Goal: Entertainment & Leisure: Consume media (video, audio)

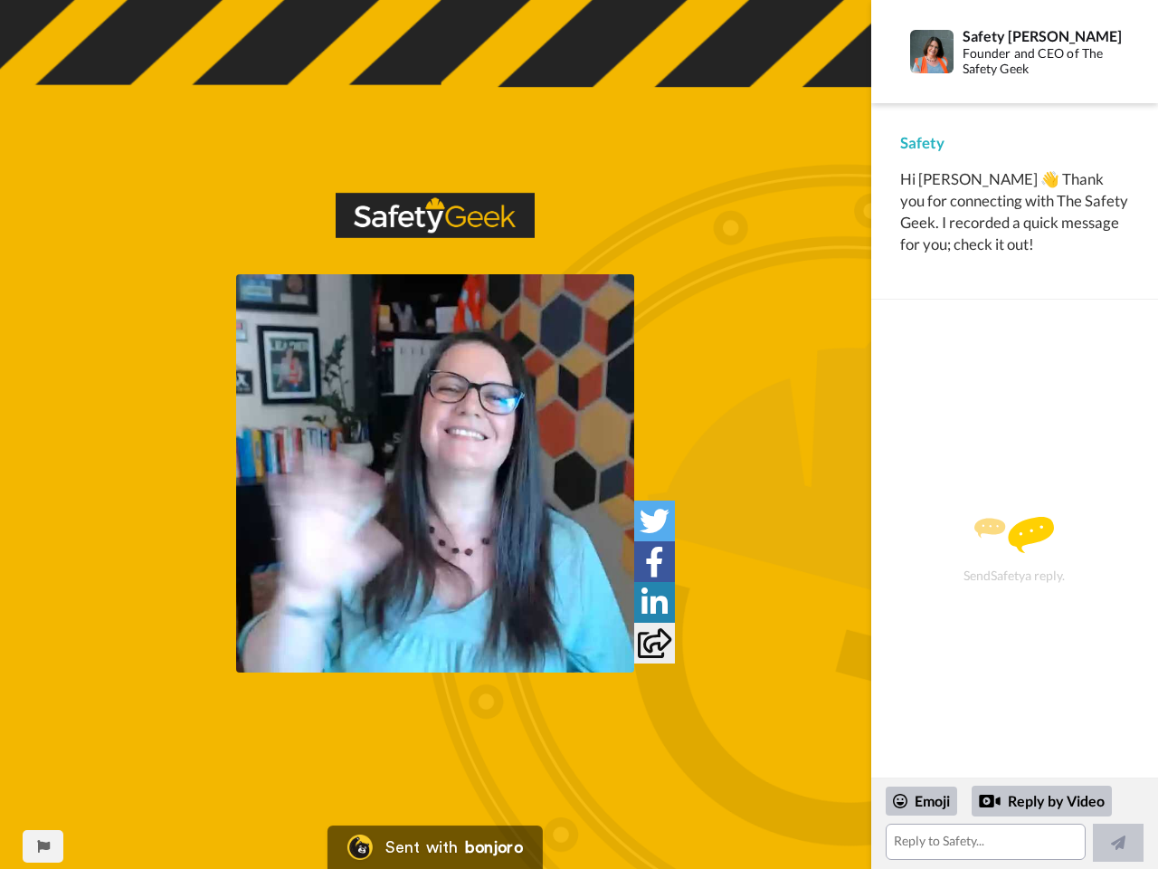
click at [435, 473] on img at bounding box center [435, 473] width 398 height 398
click at [654, 520] on icon at bounding box center [655, 521] width 30 height 30
click at [654, 561] on icon at bounding box center [654, 562] width 19 height 30
click at [654, 602] on icon at bounding box center [655, 602] width 26 height 30
click at [654, 643] on icon at bounding box center [654, 643] width 33 height 30
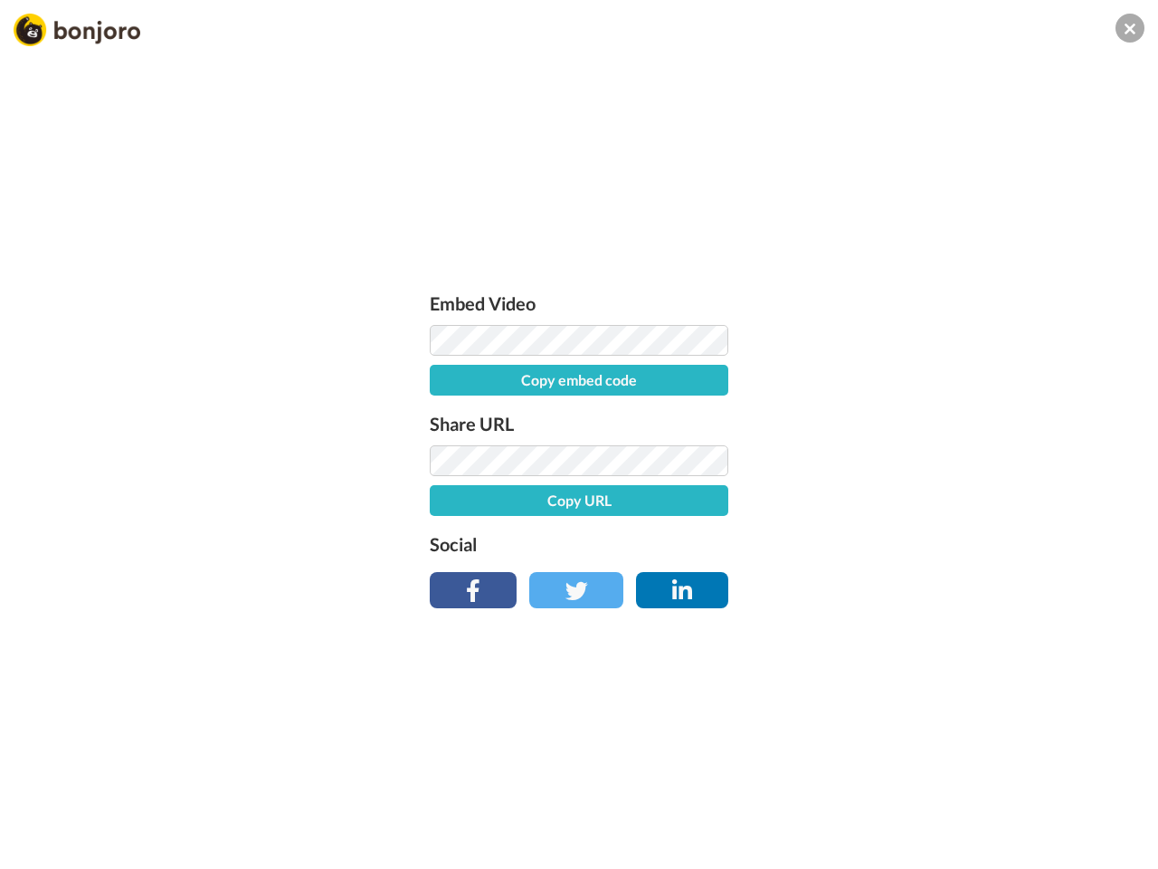
click at [43, 846] on div "Embed Video Copy embed code Share URL Copy URL Social" at bounding box center [579, 532] width 1158 height 869
click at [1014, 824] on div "Embed Video Copy embed code Share URL Copy URL Social" at bounding box center [579, 532] width 1158 height 869
click at [922, 801] on div "Embed Video Copy embed code Share URL Copy URL Social" at bounding box center [579, 532] width 1158 height 869
click at [1043, 801] on div "Embed Video Copy embed code Share URL Copy URL Social" at bounding box center [579, 532] width 1158 height 869
click at [1119, 843] on div "Embed Video Copy embed code Share URL Copy URL Social" at bounding box center [579, 532] width 1158 height 869
